Goal: Information Seeking & Learning: Check status

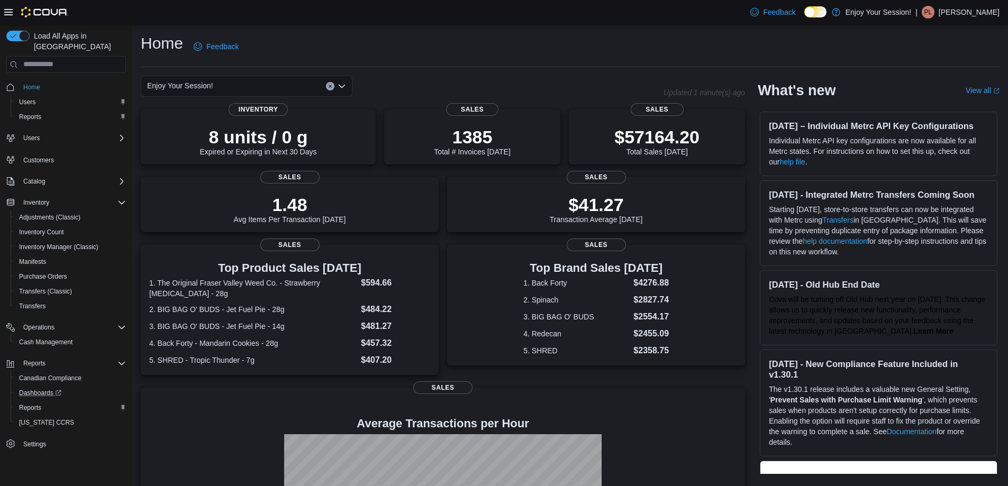
click at [36, 386] on link "Dashboards" at bounding box center [71, 393] width 120 height 15
click at [343, 86] on icon "Open list of options" at bounding box center [342, 86] width 8 height 8
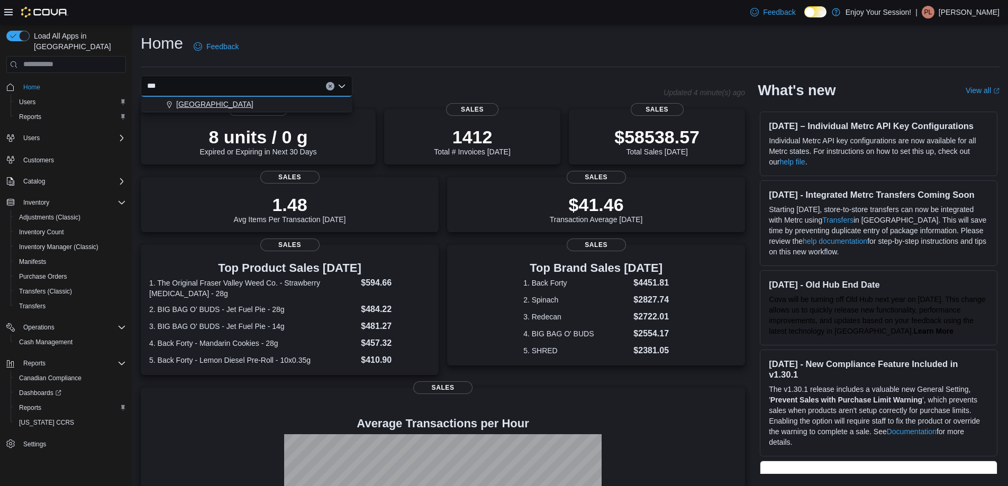
type input "***"
click at [263, 97] on button "Wasaga Beach" at bounding box center [247, 104] width 212 height 15
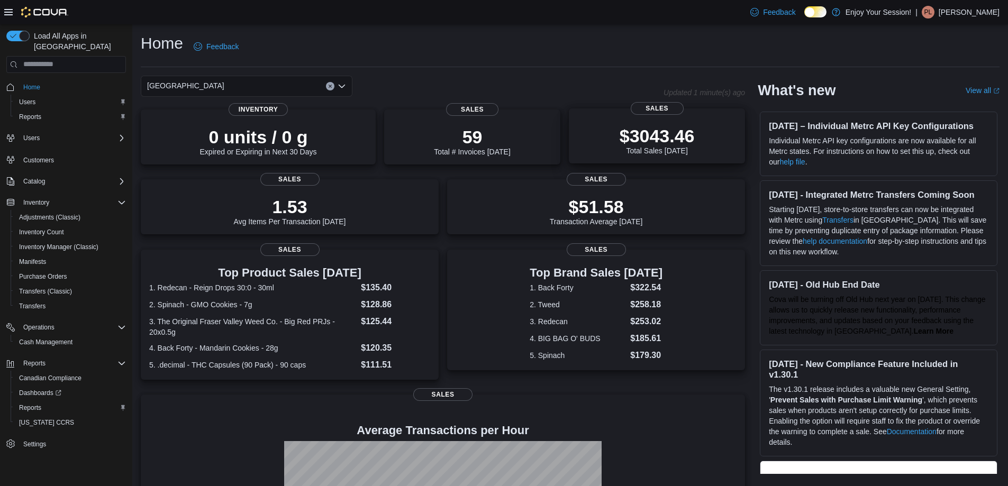
click at [662, 137] on p "$3043.46" at bounding box center [657, 135] width 75 height 21
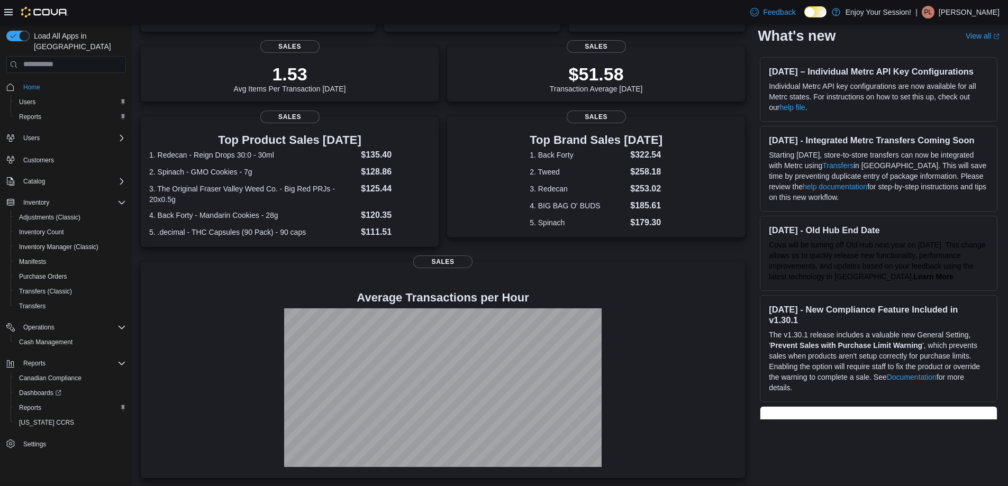
scroll to position [133, 0]
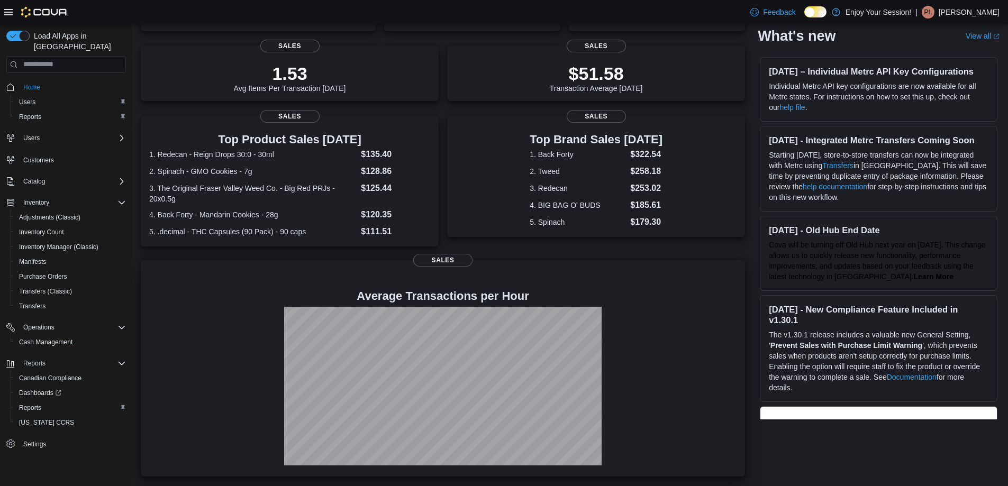
drag, startPoint x: 583, startPoint y: 299, endPoint x: 703, endPoint y: 379, distance: 144.1
click at [703, 379] on div at bounding box center [442, 386] width 587 height 159
